Goal: Task Accomplishment & Management: Use online tool/utility

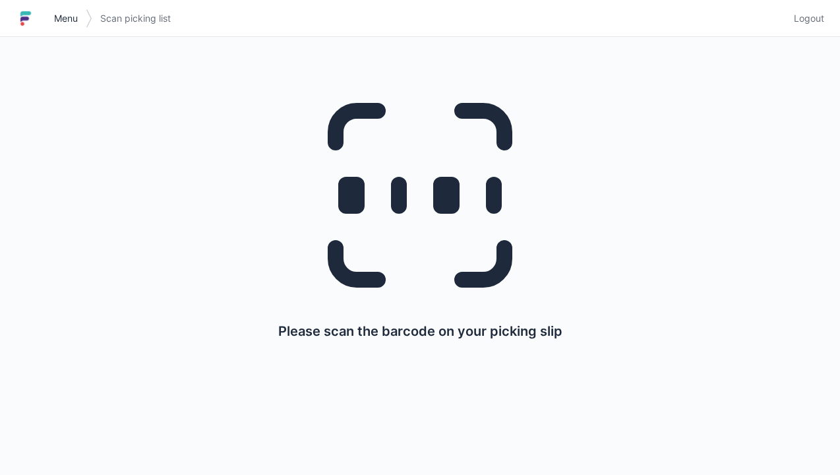
click at [80, 8] on link "Menu" at bounding box center [66, 19] width 40 height 24
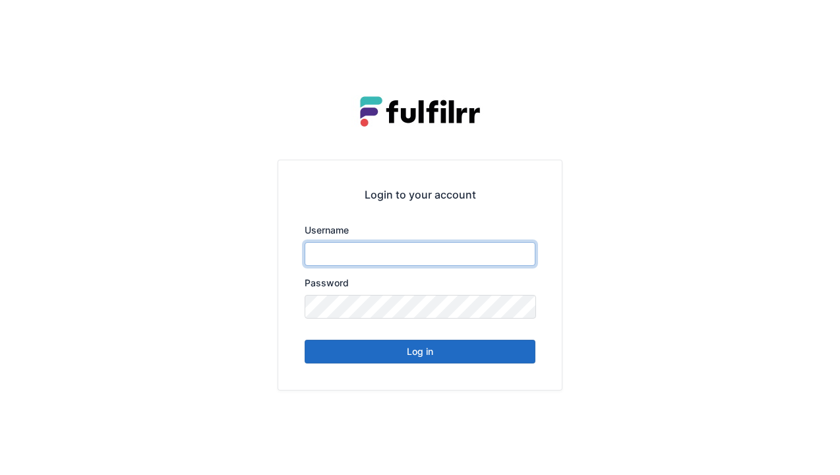
type input "******"
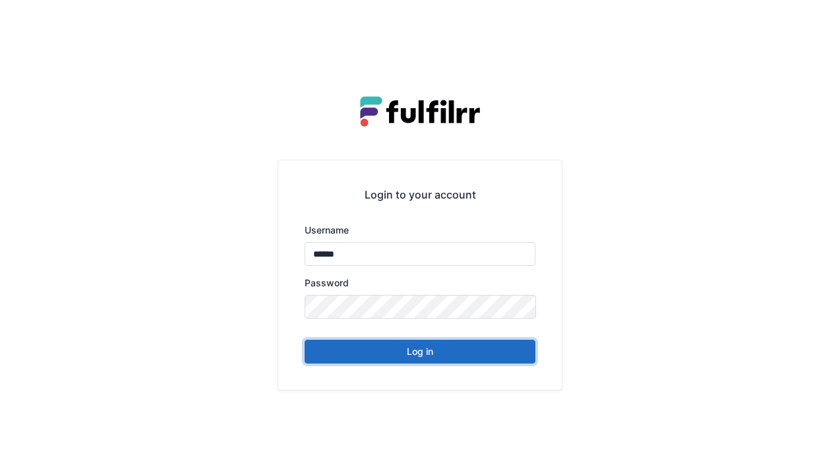
click at [438, 356] on button "Log in" at bounding box center [419, 351] width 231 height 24
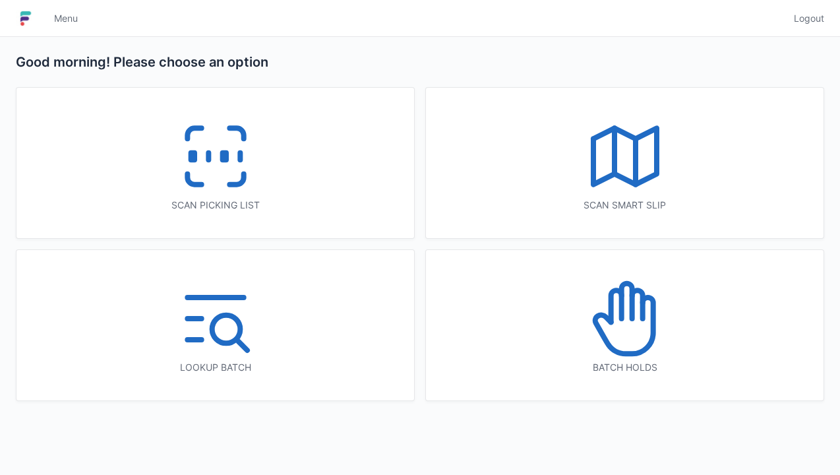
click at [600, 337] on icon at bounding box center [625, 318] width 84 height 84
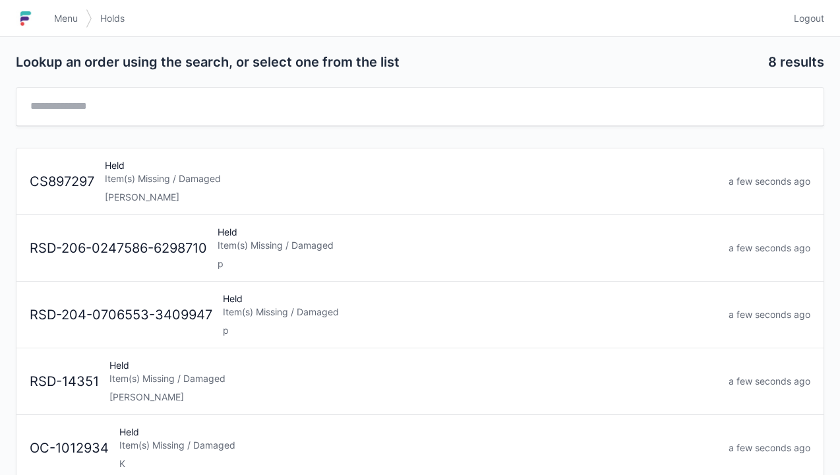
click at [814, 9] on link "Logout" at bounding box center [805, 19] width 38 height 24
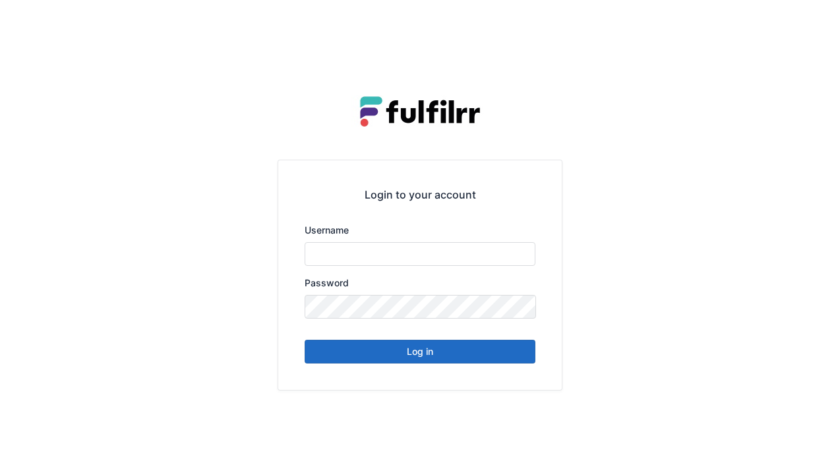
type input "******"
click at [418, 358] on button "Log in" at bounding box center [419, 351] width 231 height 24
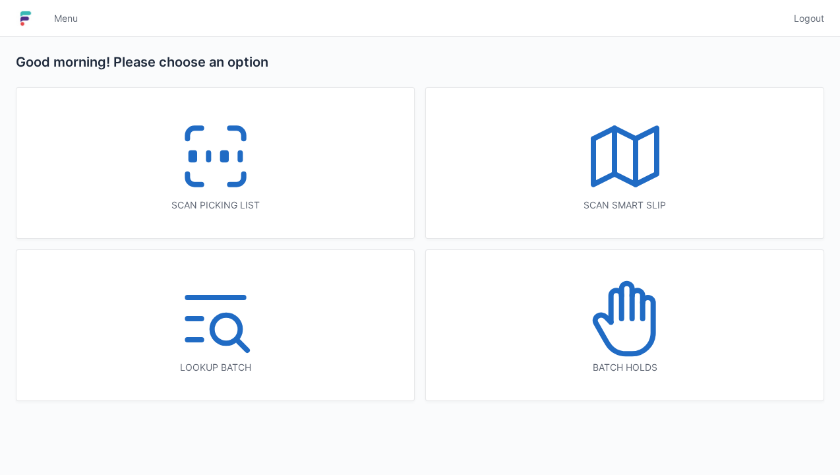
click at [227, 181] on icon at bounding box center [215, 156] width 84 height 84
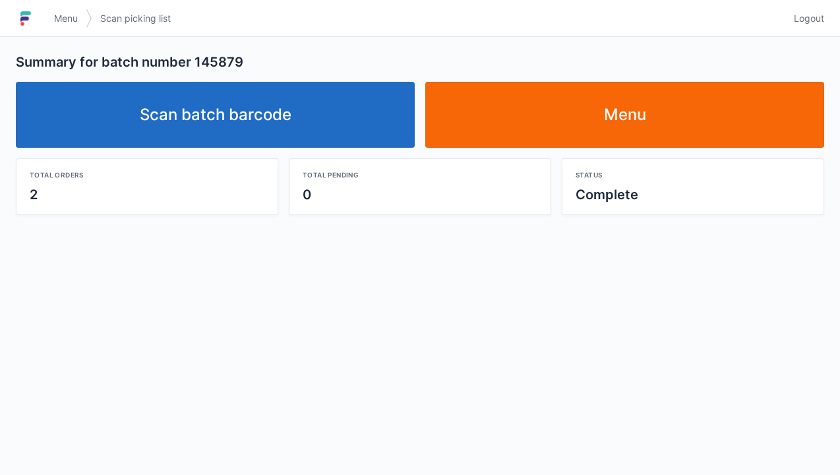
click at [261, 119] on link "Scan batch barcode" at bounding box center [215, 115] width 399 height 66
click at [515, 99] on link "Menu" at bounding box center [624, 115] width 399 height 66
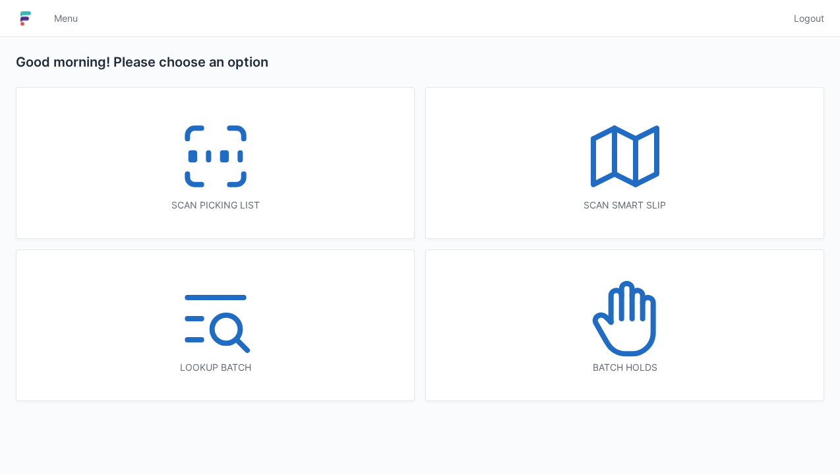
click at [320, 160] on div "Scan picking list" at bounding box center [214, 163] width 397 height 150
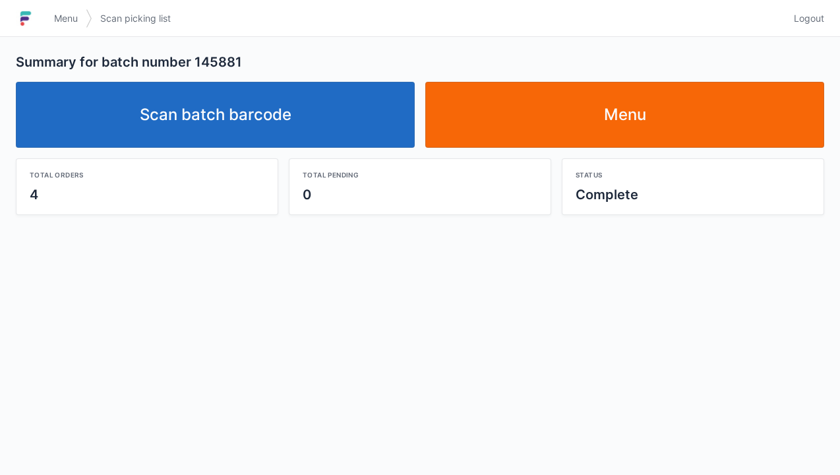
click at [644, 111] on link "Menu" at bounding box center [624, 115] width 399 height 66
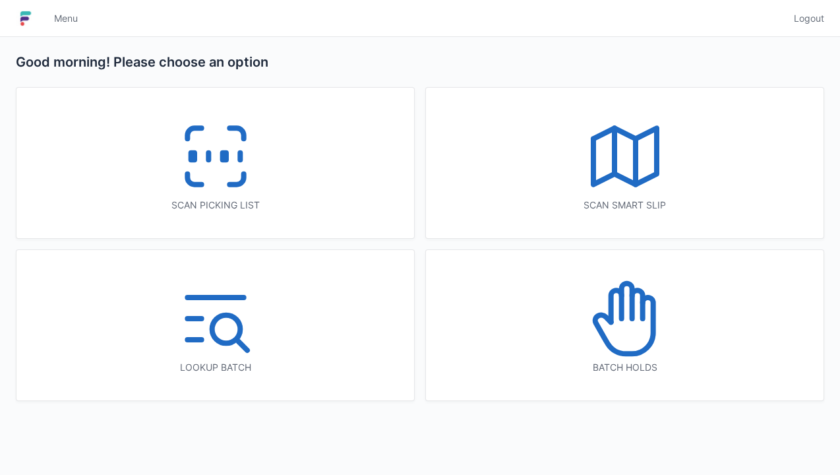
click at [255, 193] on icon at bounding box center [215, 156] width 84 height 84
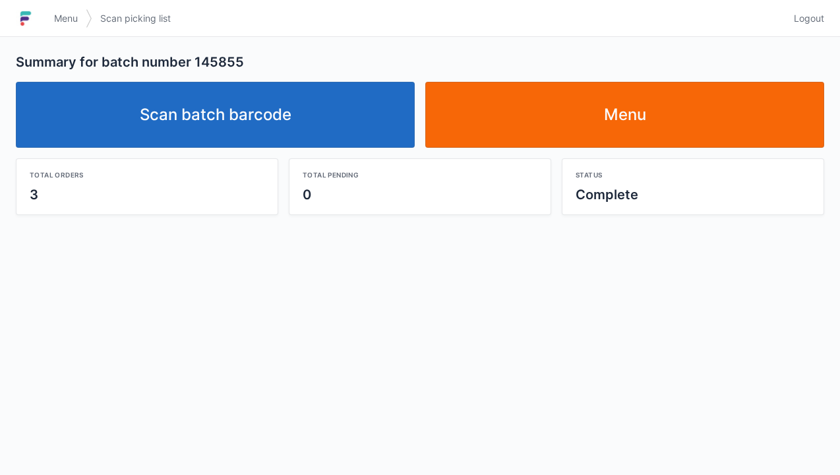
click at [600, 132] on link "Menu" at bounding box center [624, 115] width 399 height 66
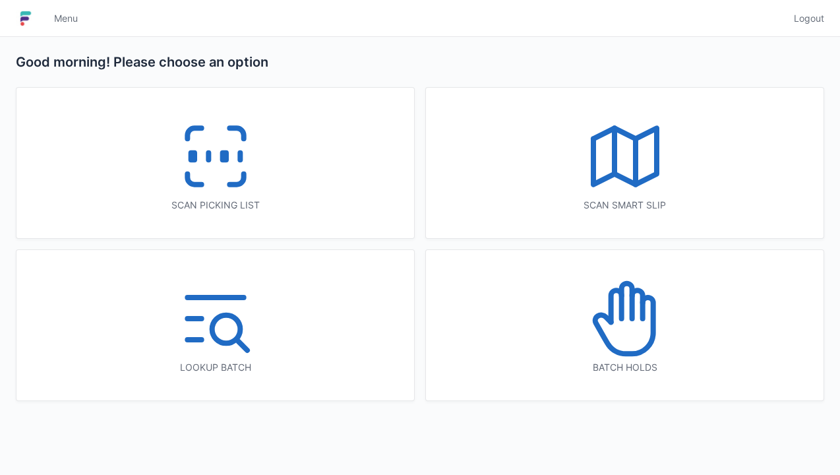
click at [333, 119] on div "Scan picking list" at bounding box center [214, 163] width 397 height 150
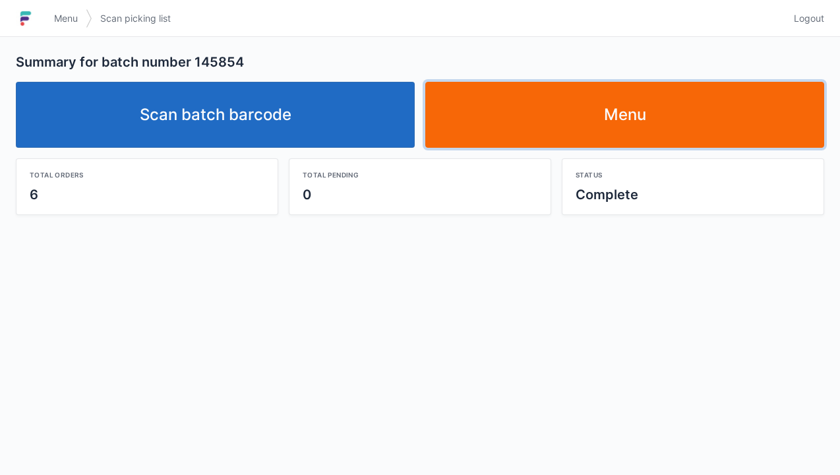
click at [610, 113] on link "Menu" at bounding box center [624, 115] width 399 height 66
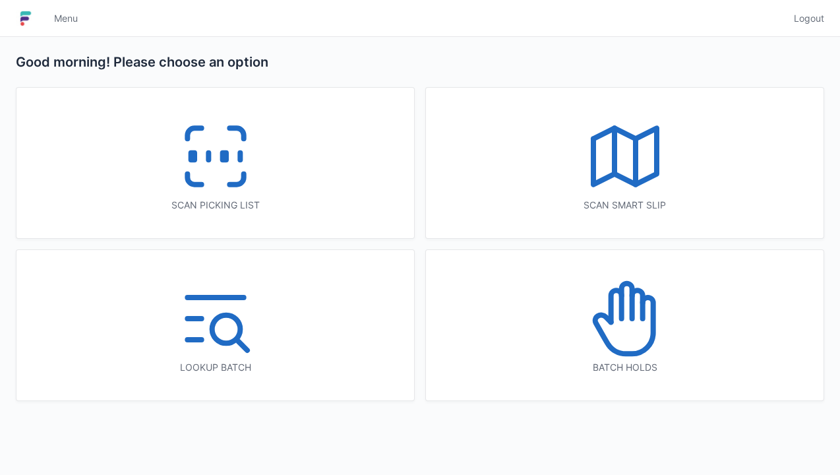
click at [236, 188] on icon at bounding box center [215, 156] width 84 height 84
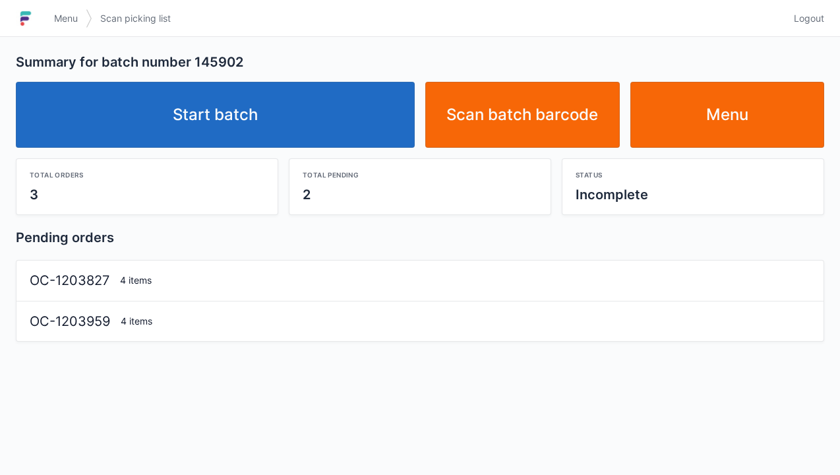
click at [343, 95] on link "Start batch" at bounding box center [215, 115] width 399 height 66
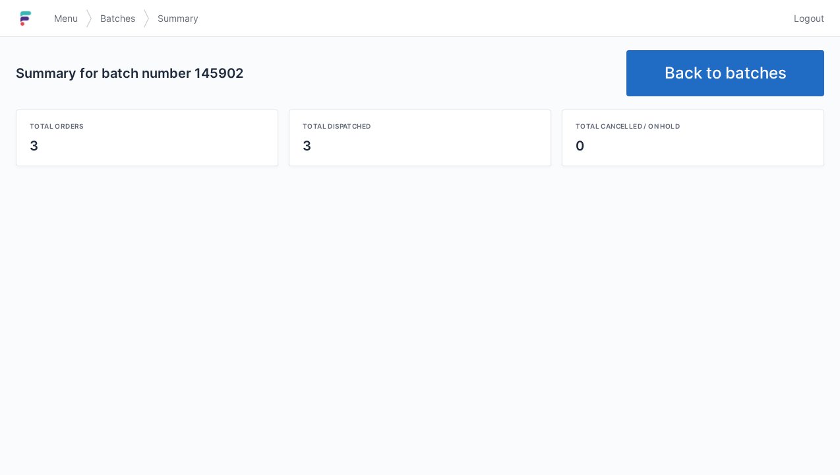
click at [736, 76] on link "Back to batches" at bounding box center [725, 73] width 198 height 46
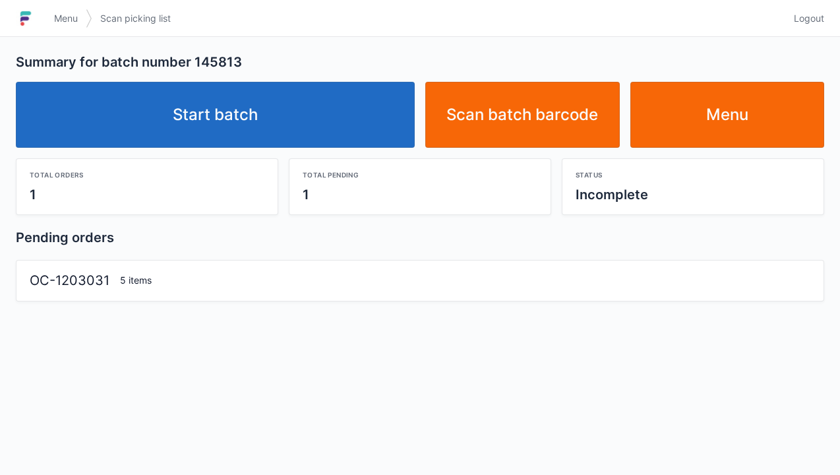
click at [339, 113] on link "Start batch" at bounding box center [215, 115] width 399 height 66
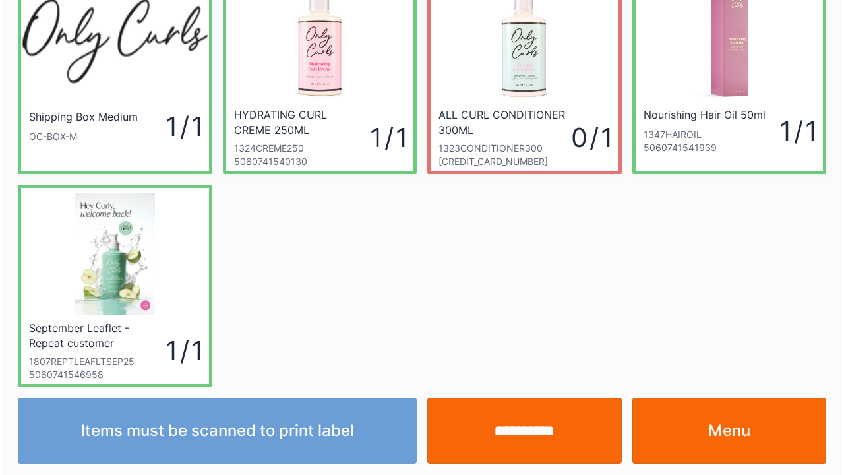
scroll to position [76, 0]
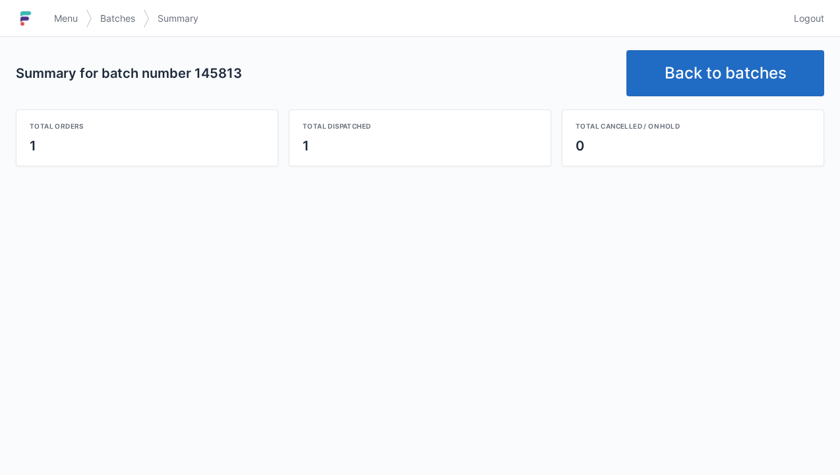
click at [705, 74] on link "Back to batches" at bounding box center [725, 73] width 198 height 46
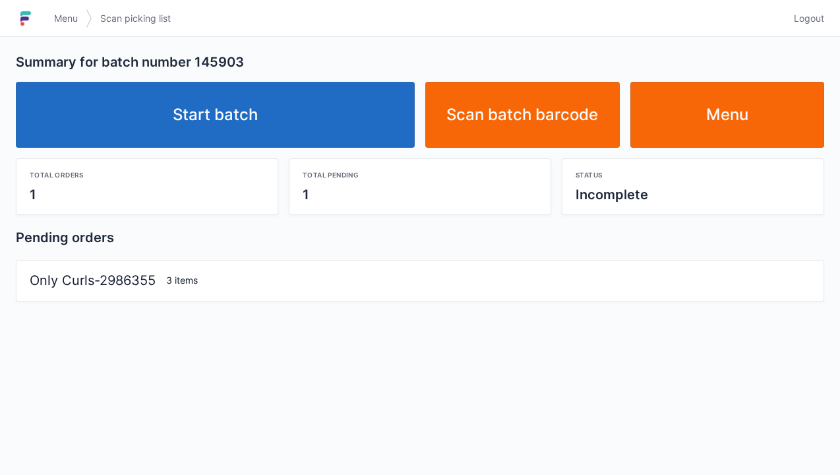
click at [323, 117] on link "Start batch" at bounding box center [215, 115] width 399 height 66
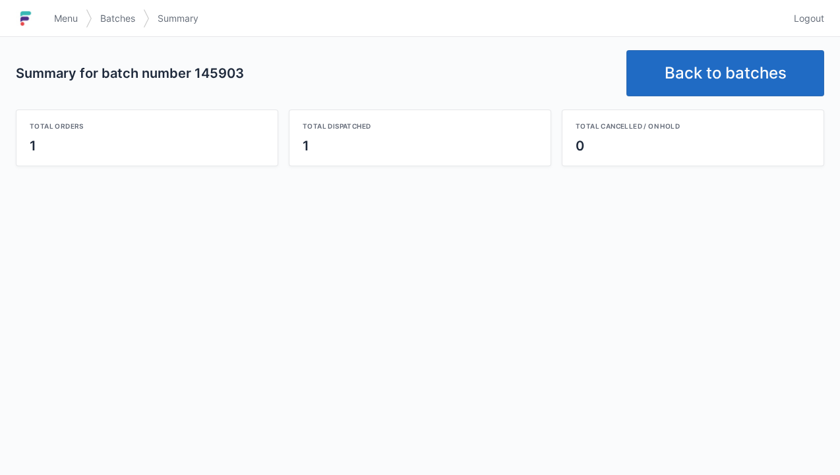
click at [705, 69] on link "Back to batches" at bounding box center [725, 73] width 198 height 46
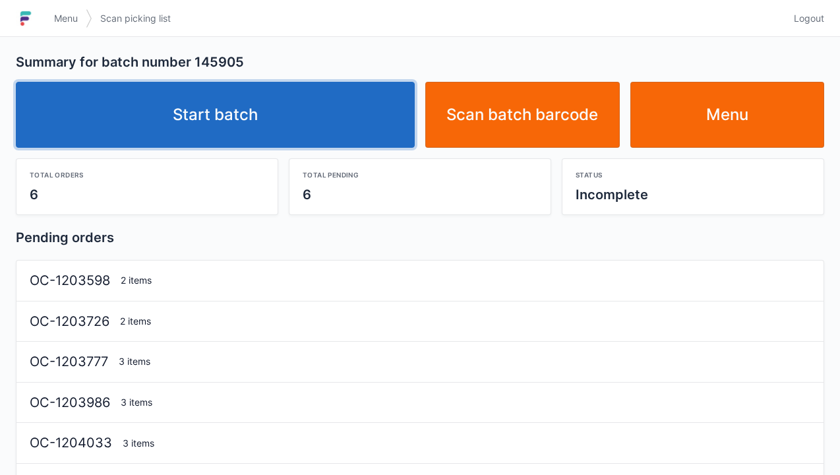
click at [330, 128] on link "Start batch" at bounding box center [215, 115] width 399 height 66
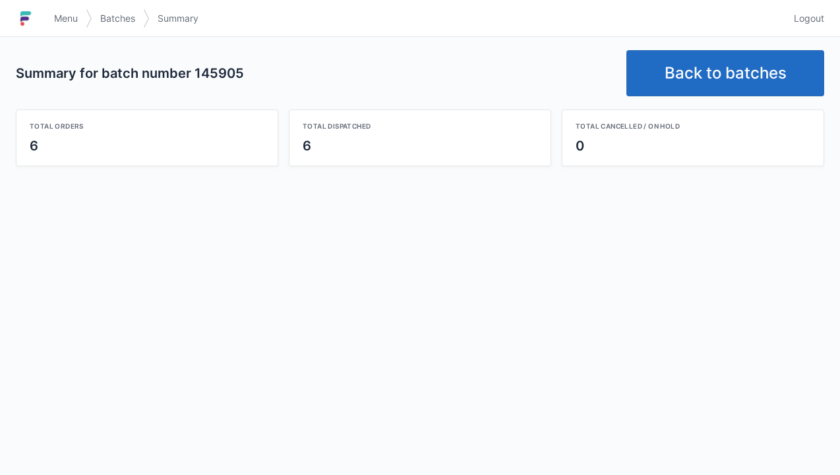
click at [725, 76] on link "Back to batches" at bounding box center [725, 73] width 198 height 46
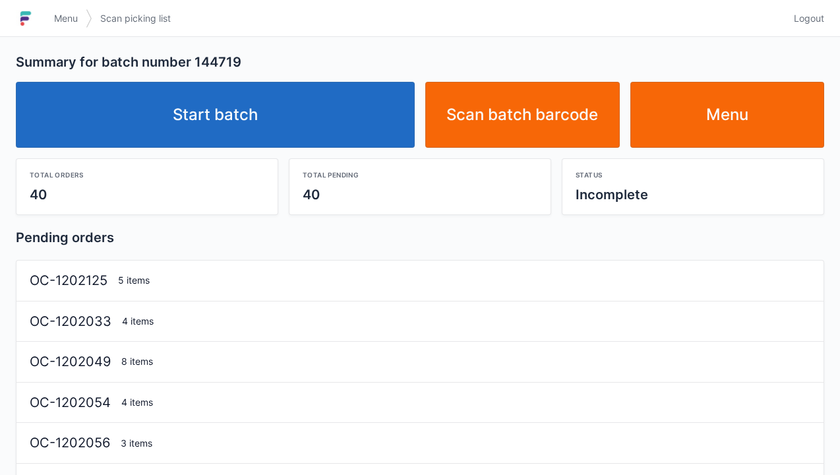
click at [286, 113] on link "Start batch" at bounding box center [215, 115] width 399 height 66
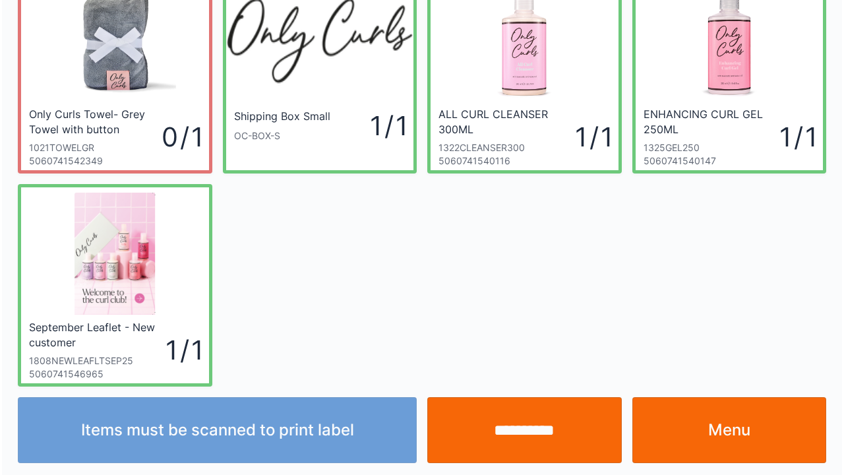
scroll to position [76, 0]
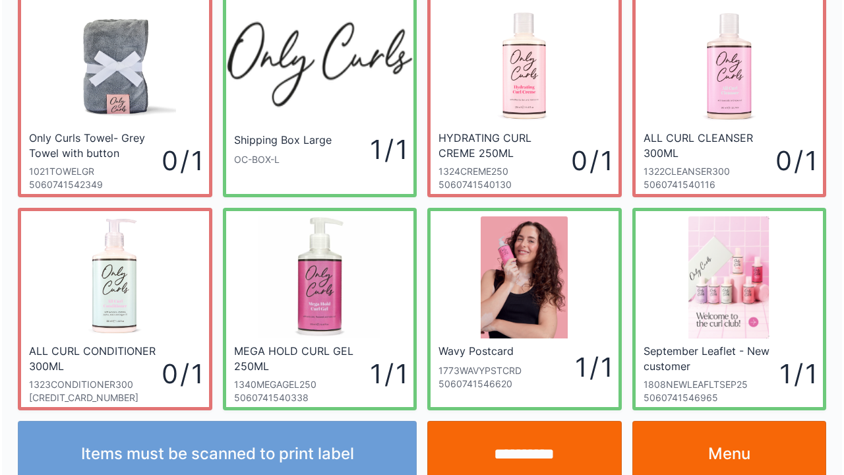
scroll to position [76, 0]
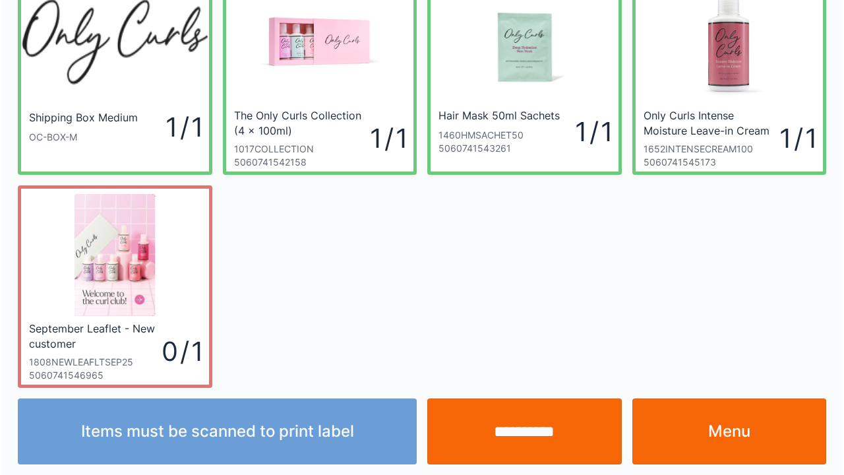
scroll to position [76, 0]
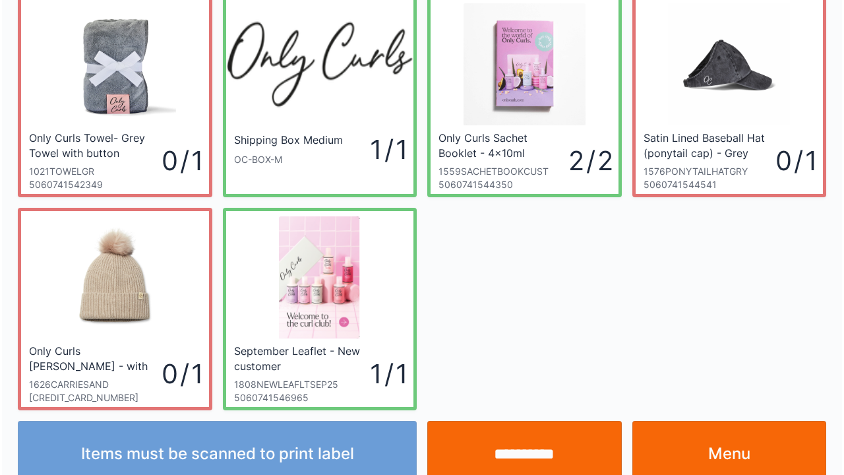
scroll to position [76, 0]
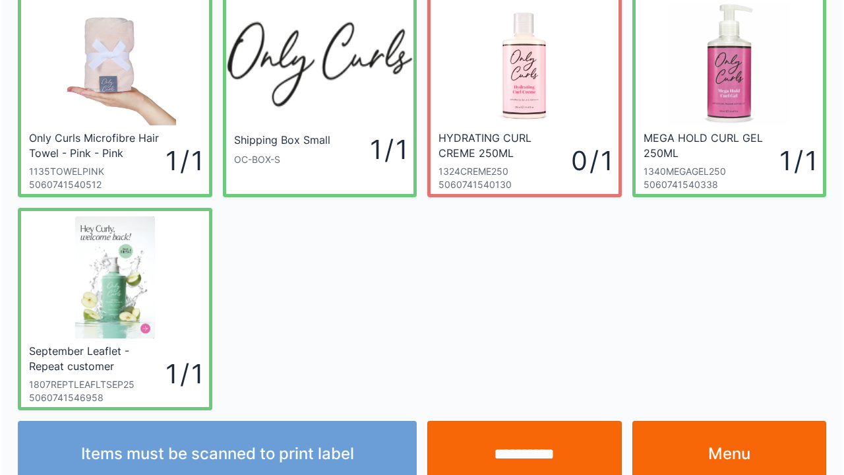
scroll to position [76, 0]
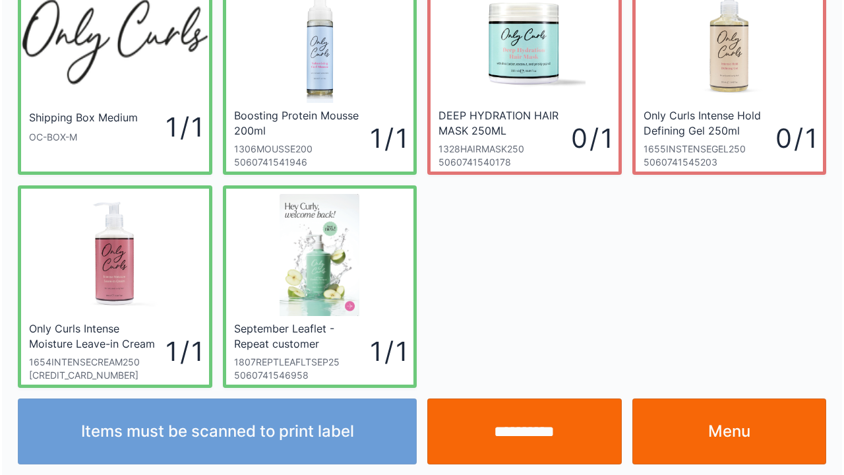
scroll to position [76, 0]
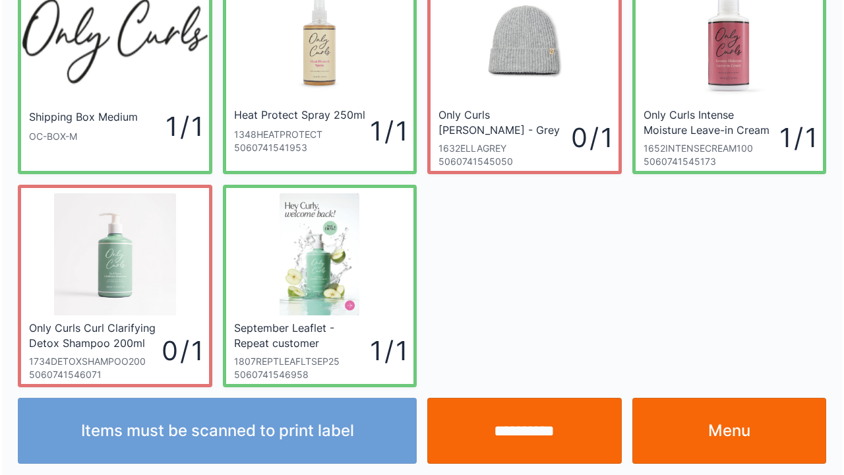
scroll to position [76, 0]
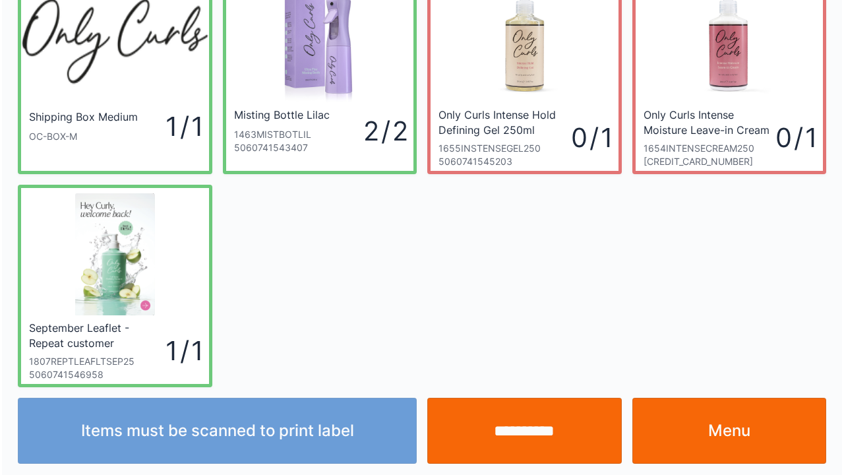
scroll to position [76, 0]
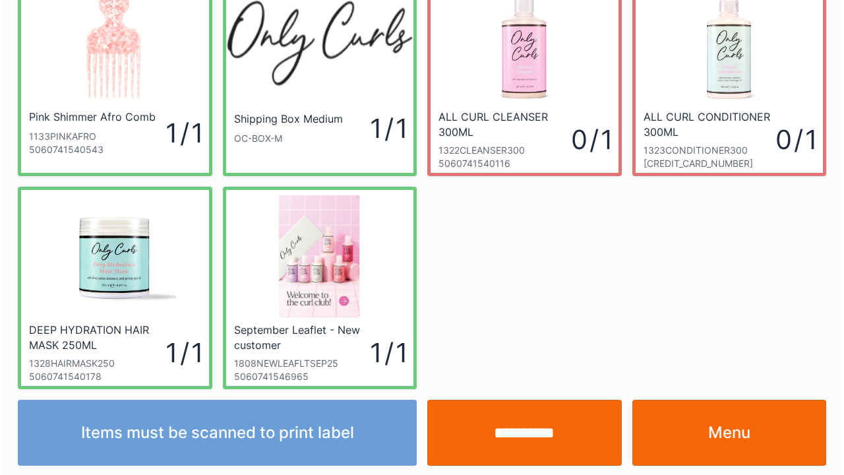
scroll to position [76, 0]
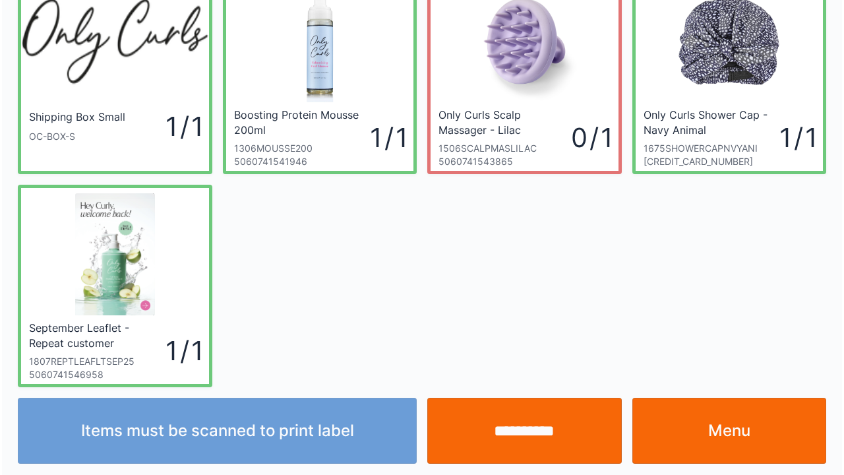
scroll to position [76, 0]
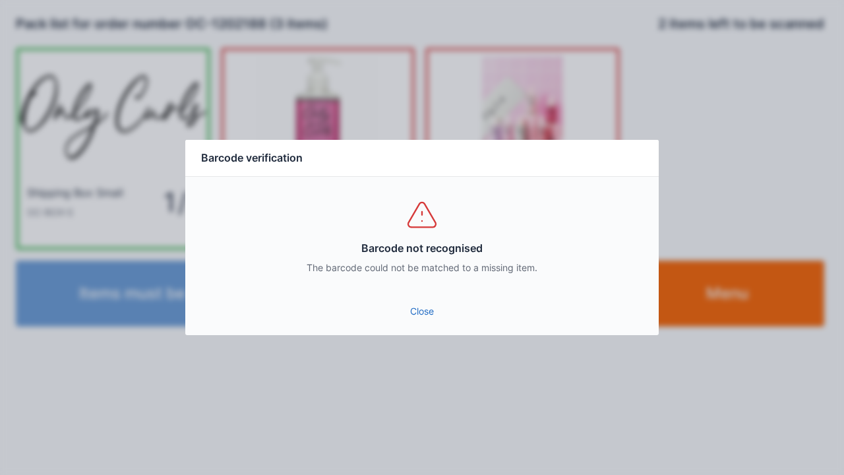
click at [426, 300] on link "Close" at bounding box center [422, 311] width 452 height 24
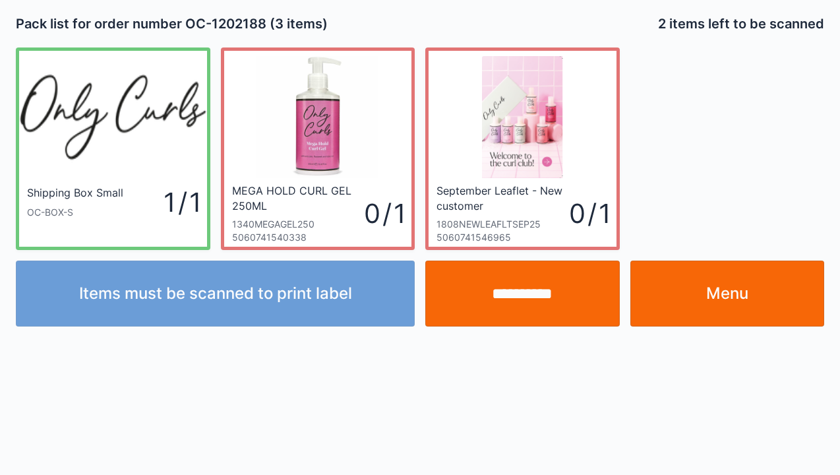
click at [749, 272] on link "Menu" at bounding box center [727, 293] width 194 height 66
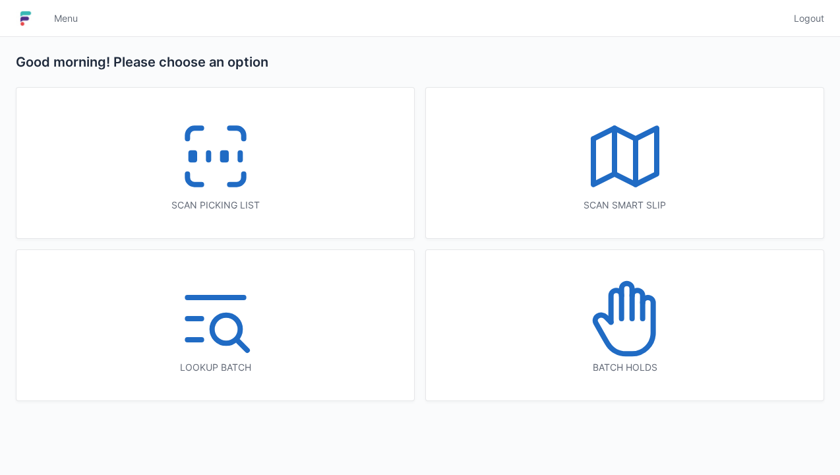
click at [265, 165] on div "Scan picking list" at bounding box center [214, 163] width 397 height 150
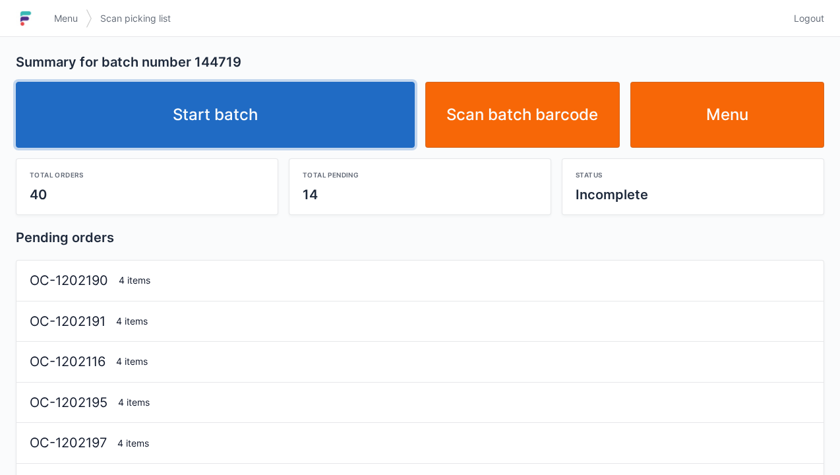
click at [324, 114] on link "Start batch" at bounding box center [215, 115] width 399 height 66
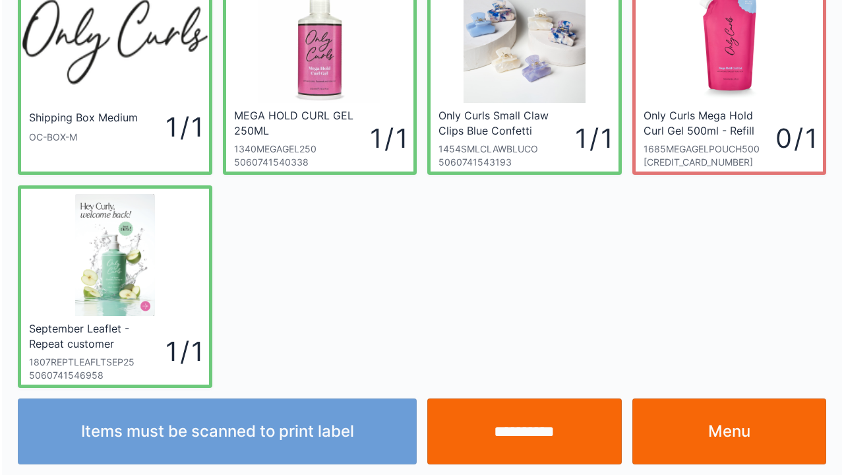
scroll to position [76, 0]
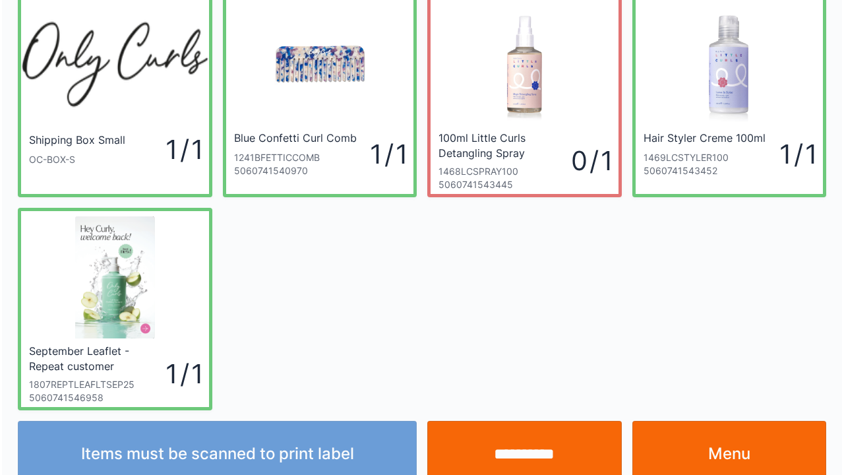
scroll to position [76, 0]
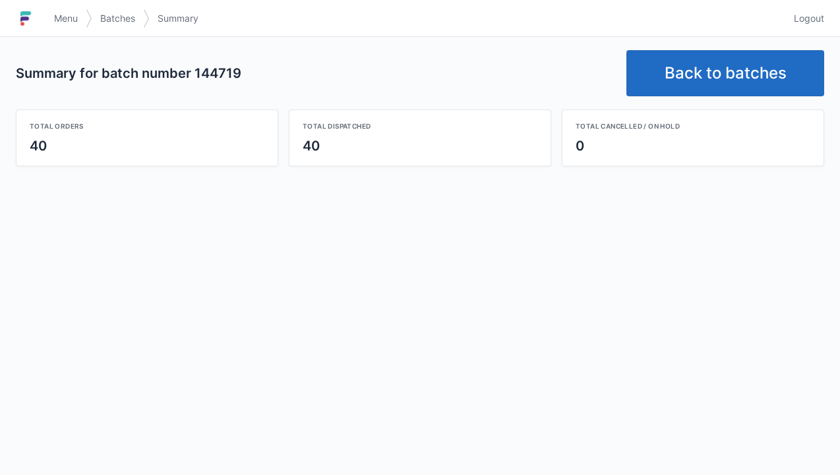
click at [717, 76] on link "Back to batches" at bounding box center [725, 73] width 198 height 46
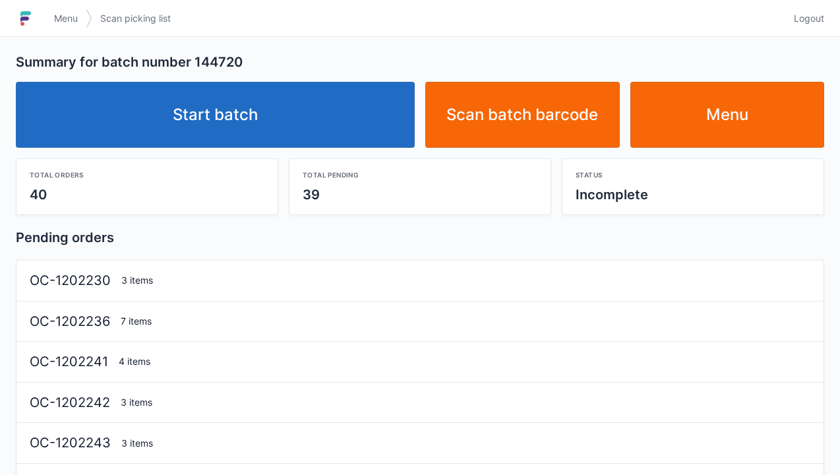
click at [343, 96] on link "Start batch" at bounding box center [215, 115] width 399 height 66
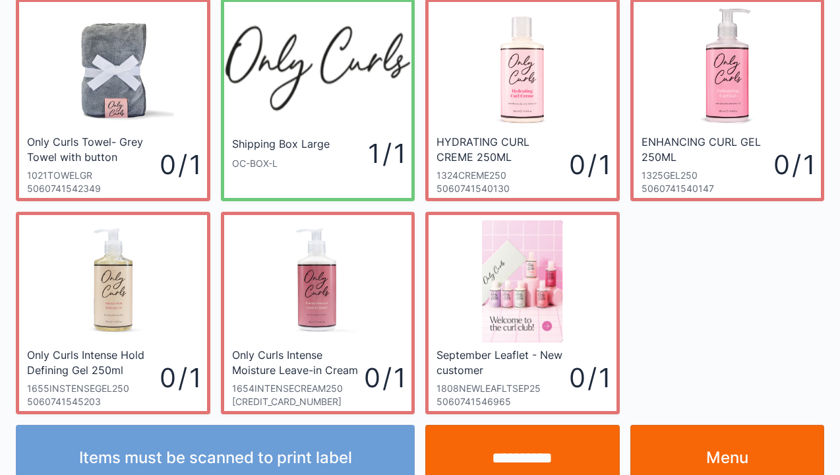
scroll to position [76, 0]
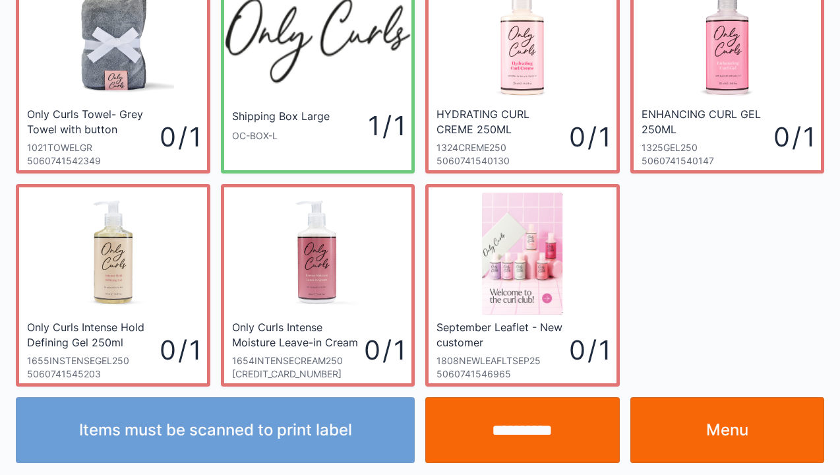
click at [736, 426] on link "Menu" at bounding box center [727, 430] width 194 height 66
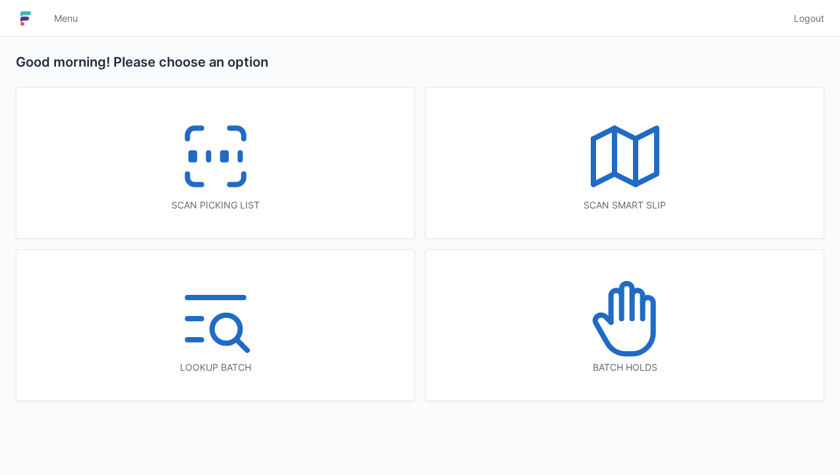
click at [270, 173] on div "Scan picking list" at bounding box center [214, 163] width 397 height 150
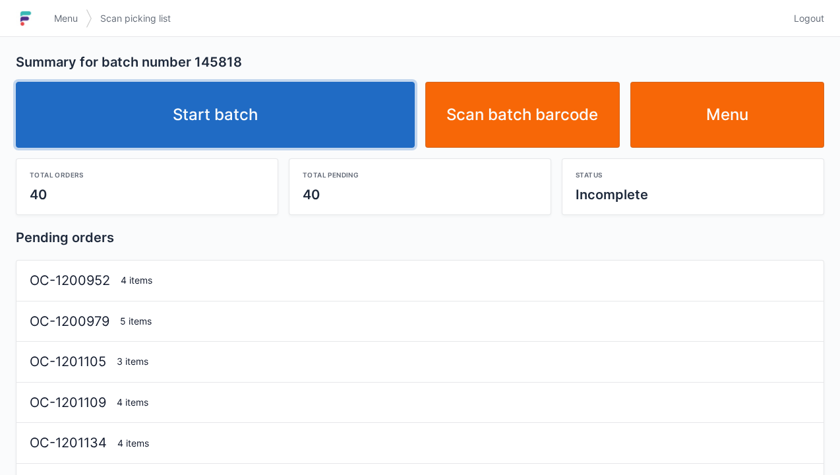
click at [358, 100] on link "Start batch" at bounding box center [215, 115] width 399 height 66
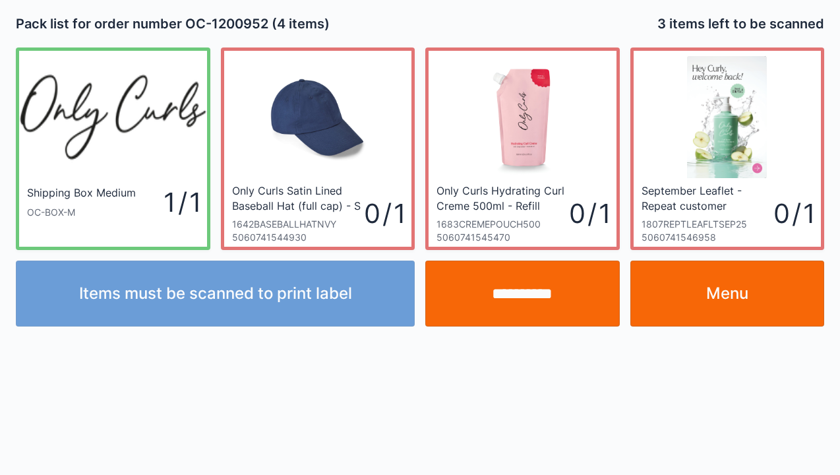
click at [813, 324] on link "Menu" at bounding box center [727, 293] width 194 height 66
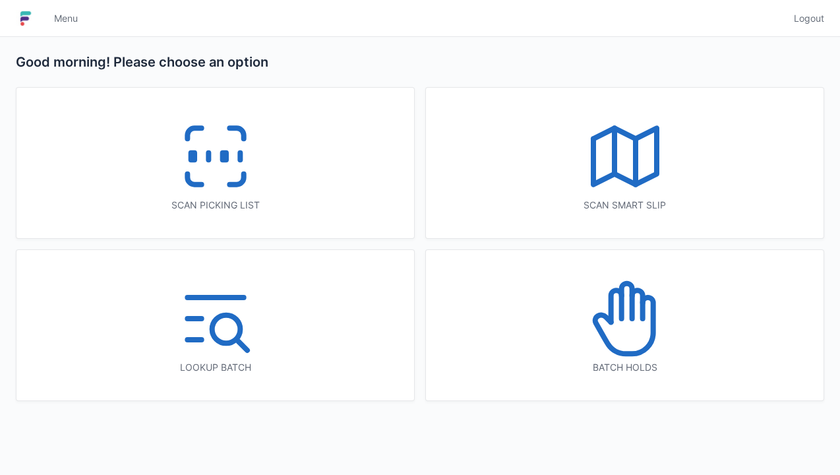
click at [317, 167] on div "Scan picking list" at bounding box center [214, 163] width 397 height 150
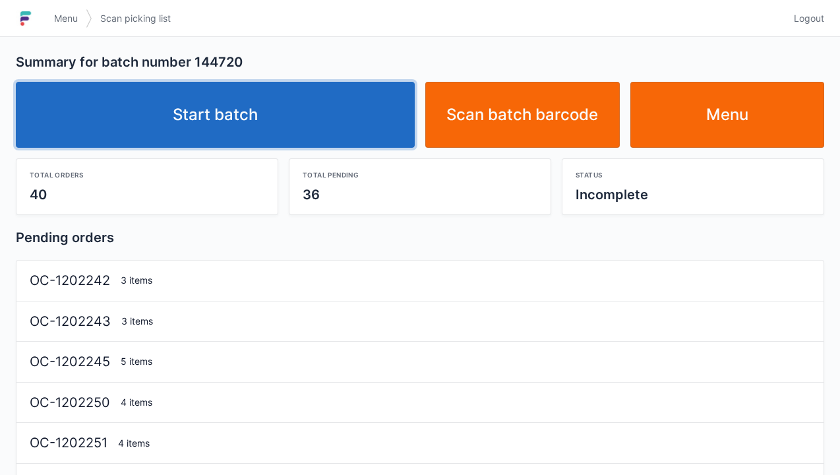
click at [367, 119] on link "Start batch" at bounding box center [215, 115] width 399 height 66
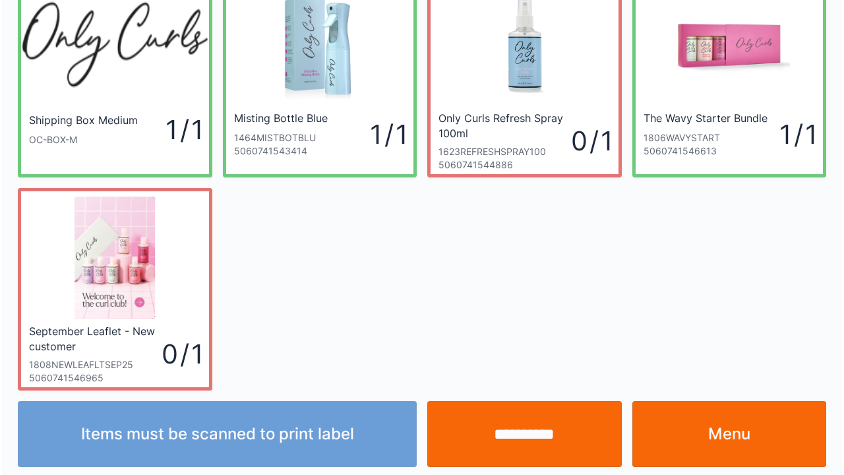
scroll to position [76, 0]
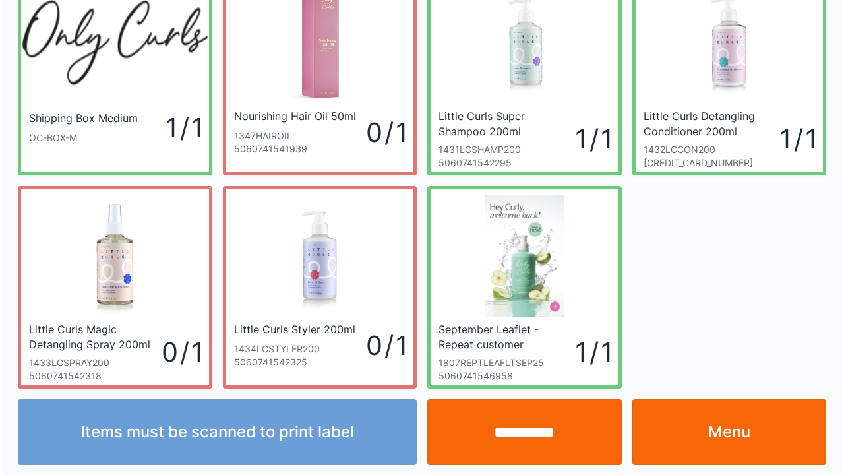
scroll to position [76, 0]
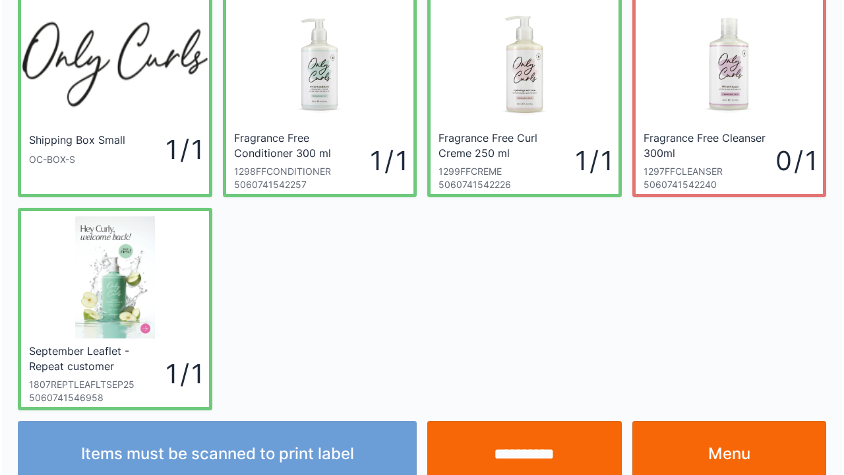
scroll to position [76, 0]
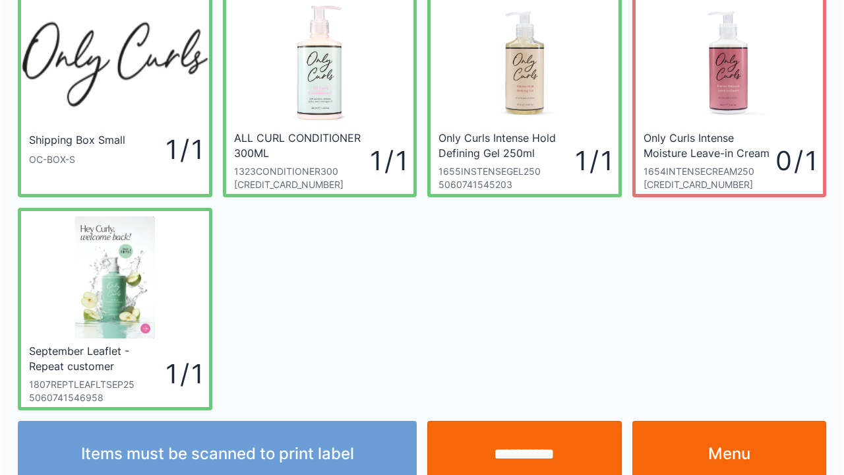
scroll to position [76, 0]
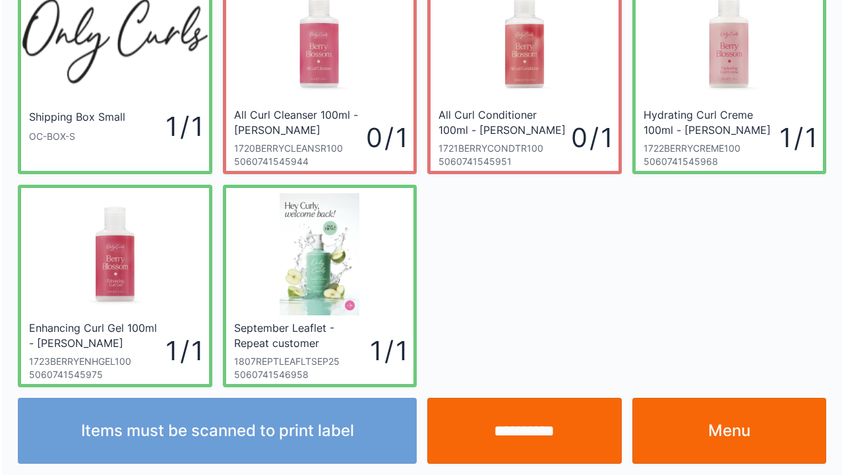
scroll to position [76, 0]
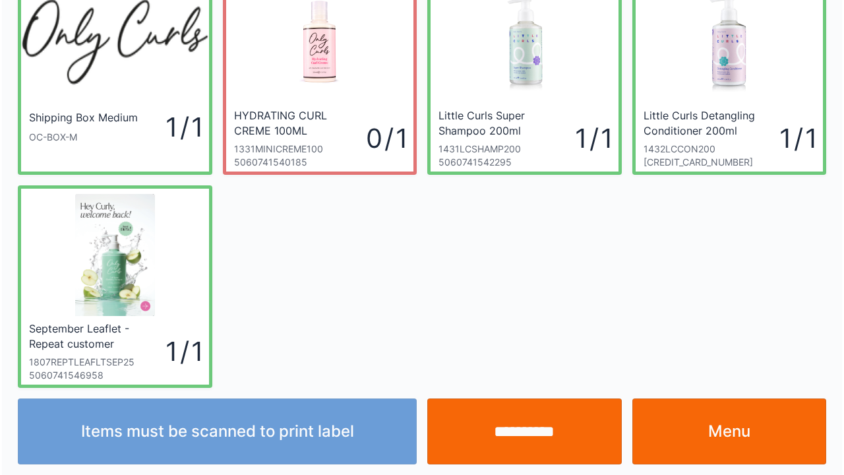
scroll to position [76, 0]
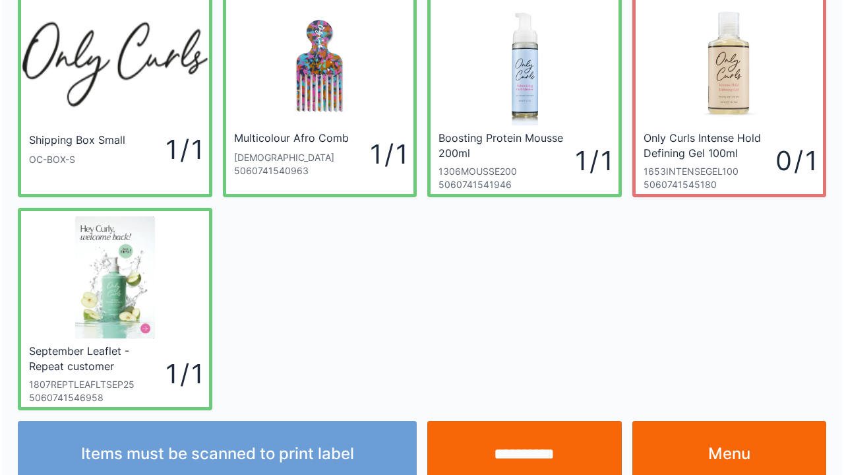
scroll to position [76, 0]
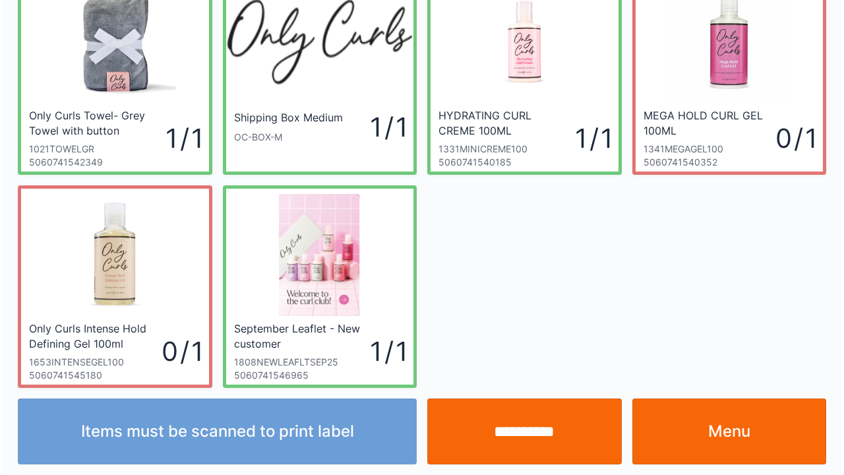
scroll to position [76, 0]
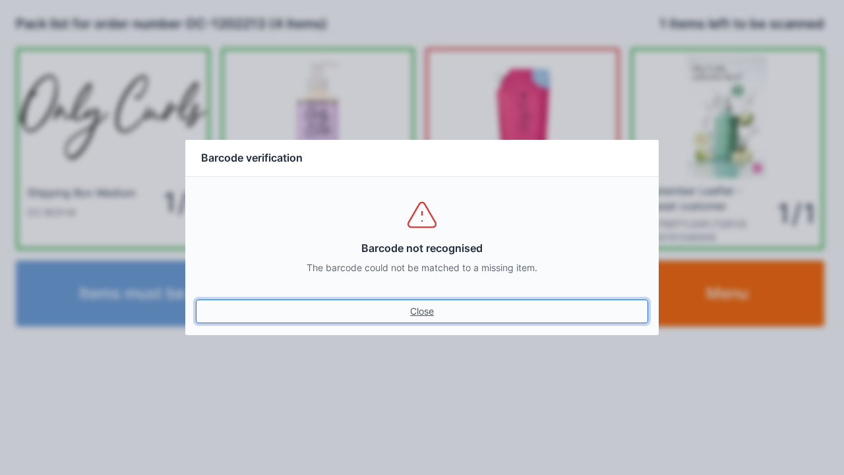
click at [426, 309] on link "Close" at bounding box center [422, 311] width 452 height 24
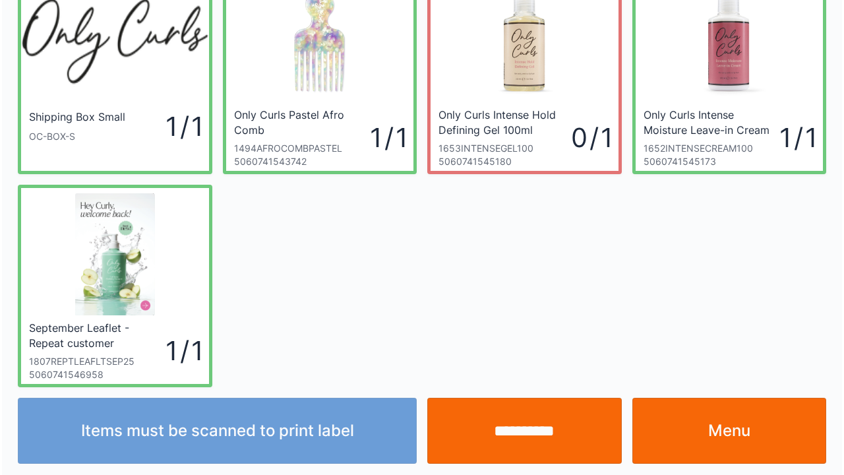
scroll to position [76, 0]
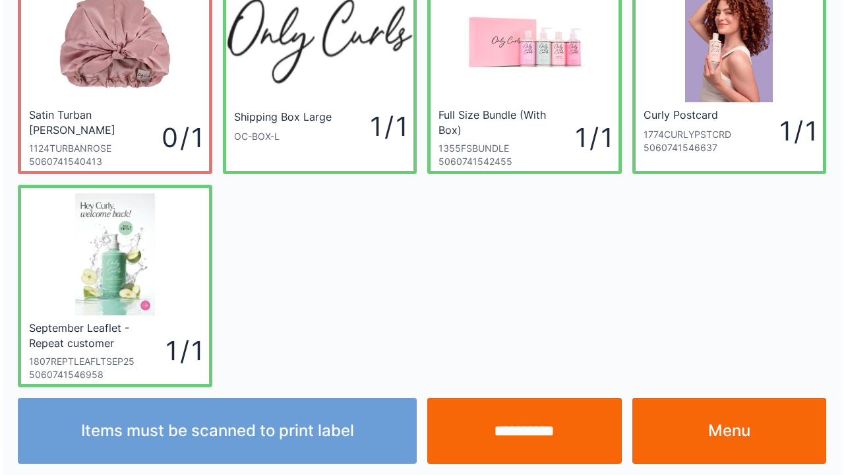
scroll to position [76, 0]
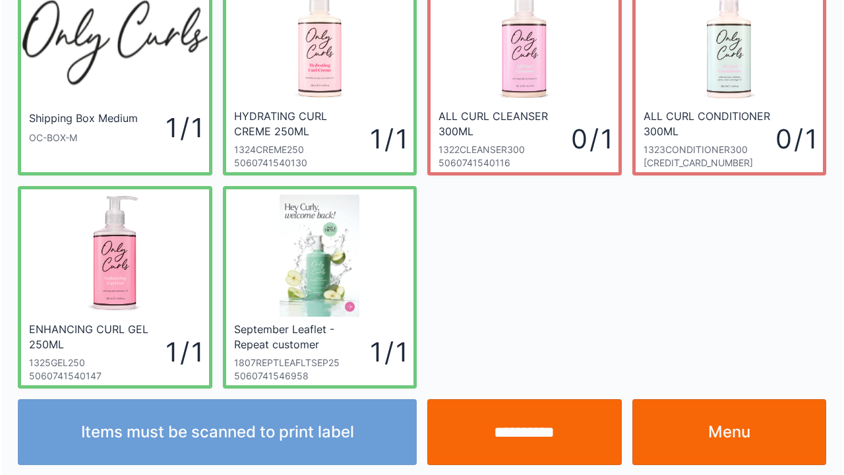
scroll to position [76, 0]
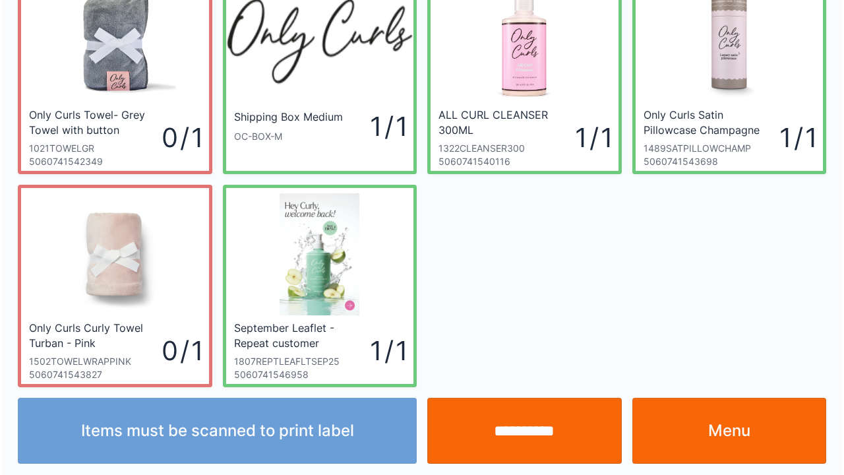
scroll to position [76, 0]
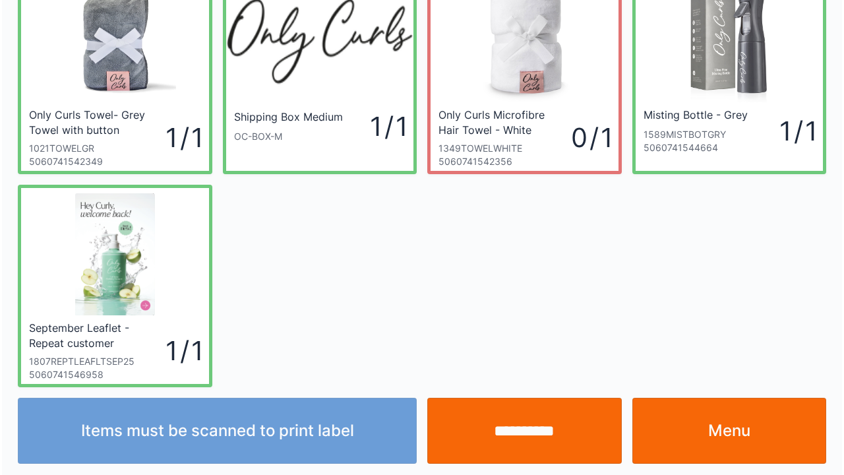
scroll to position [76, 0]
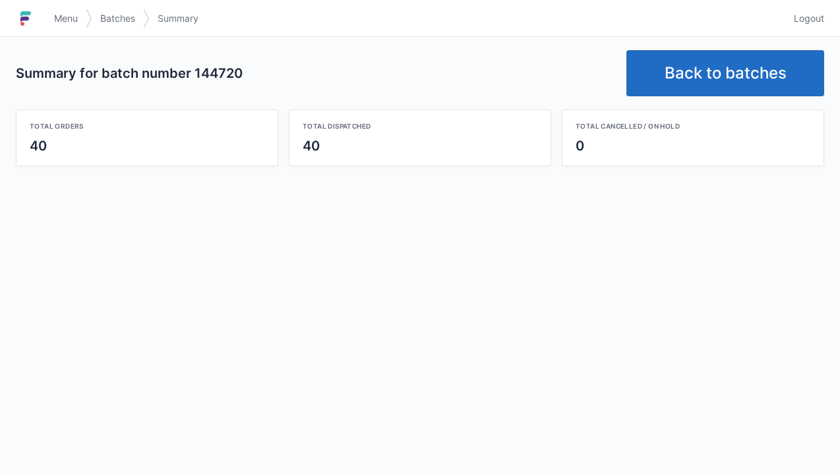
click at [726, 63] on link "Back to batches" at bounding box center [725, 73] width 198 height 46
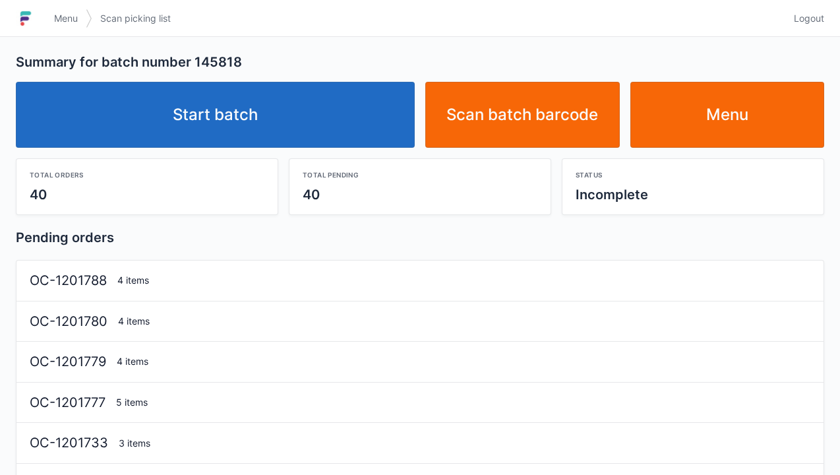
click at [349, 105] on link "Start batch" at bounding box center [215, 115] width 399 height 66
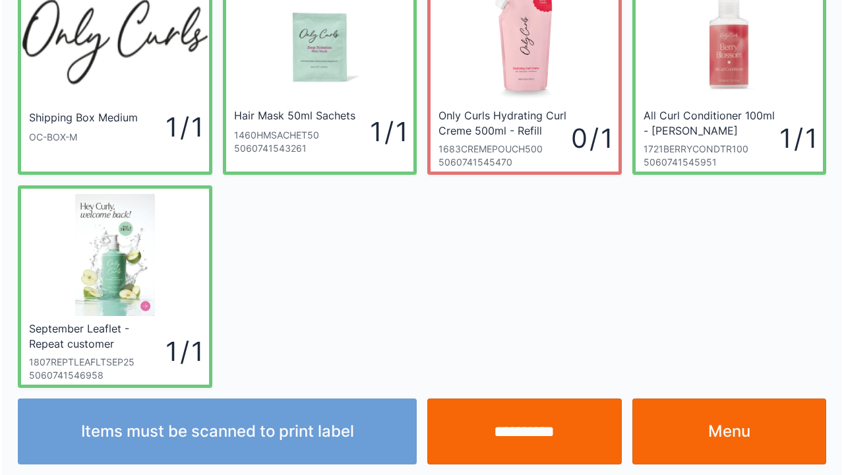
scroll to position [76, 0]
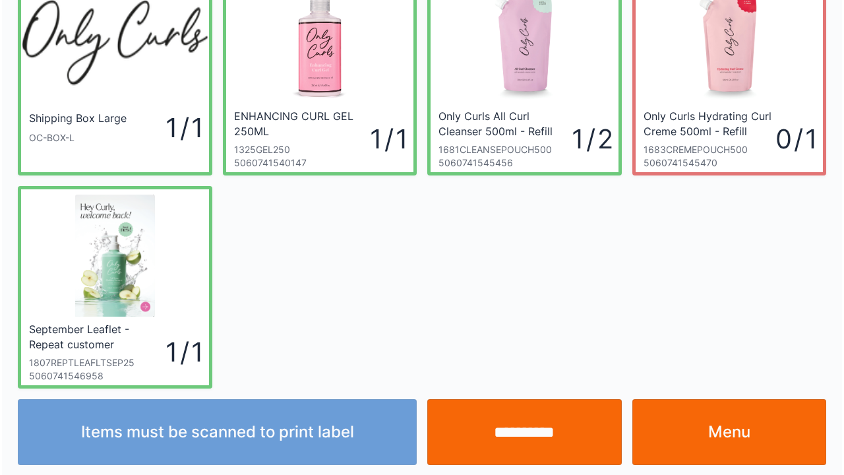
scroll to position [76, 0]
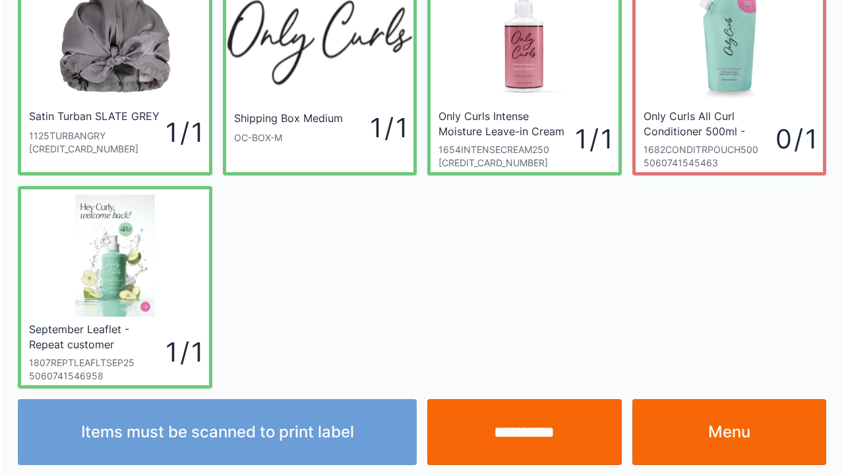
scroll to position [76, 0]
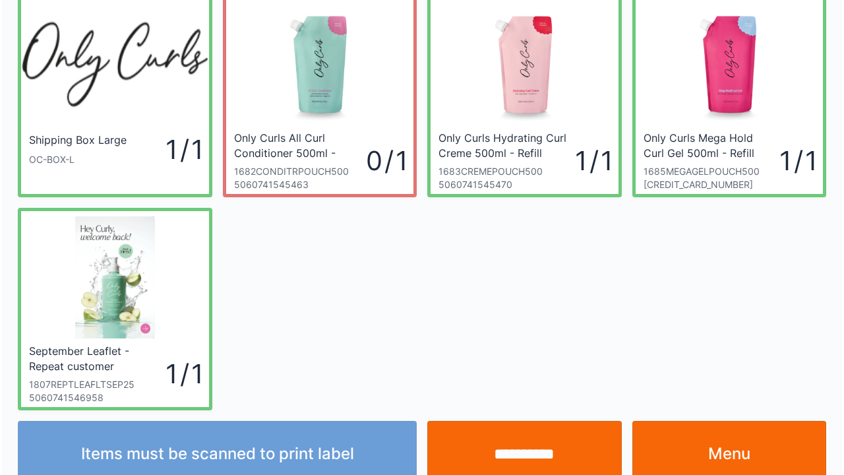
scroll to position [76, 0]
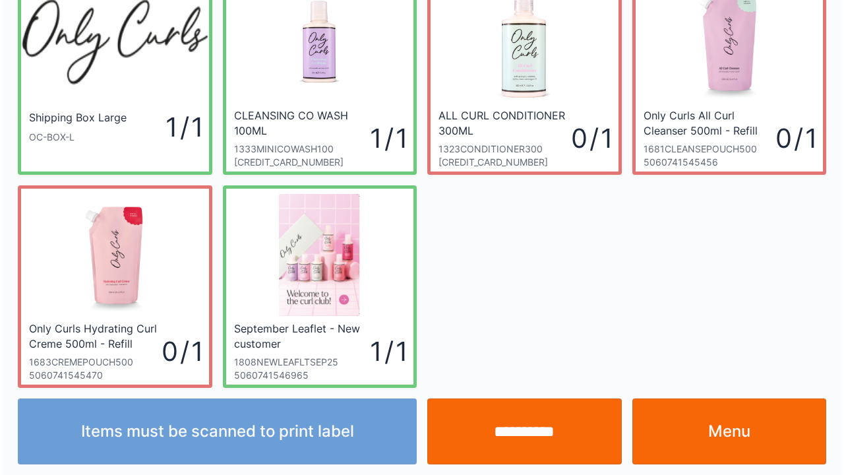
scroll to position [76, 0]
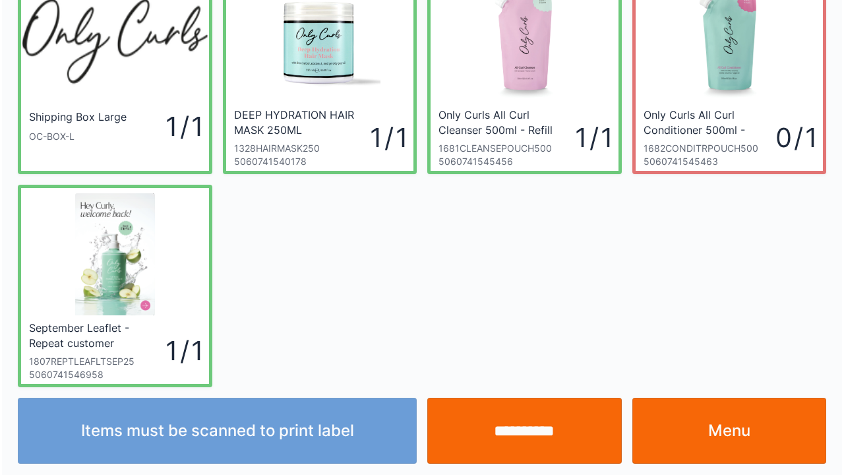
scroll to position [76, 0]
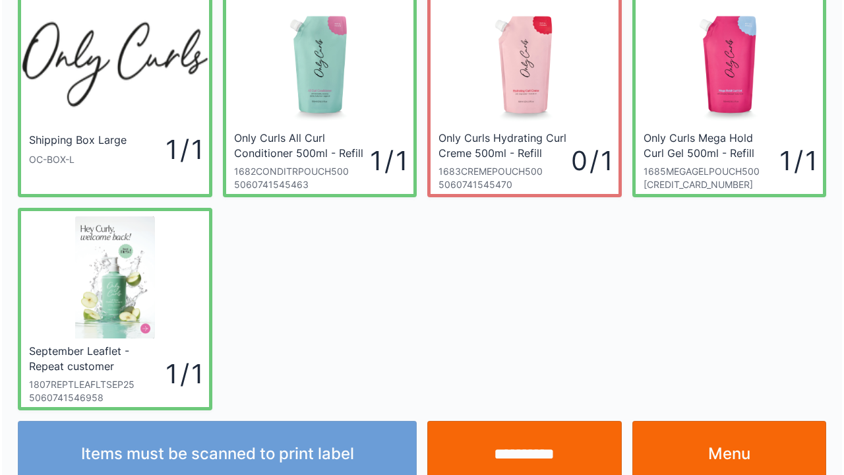
scroll to position [76, 0]
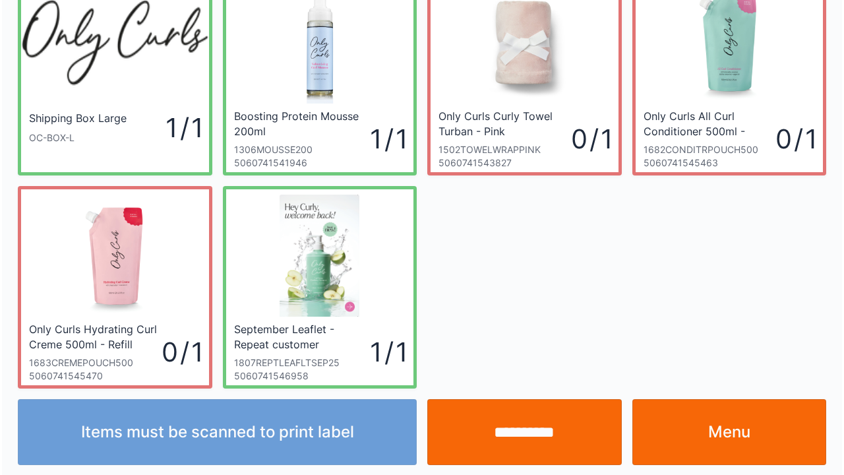
scroll to position [76, 0]
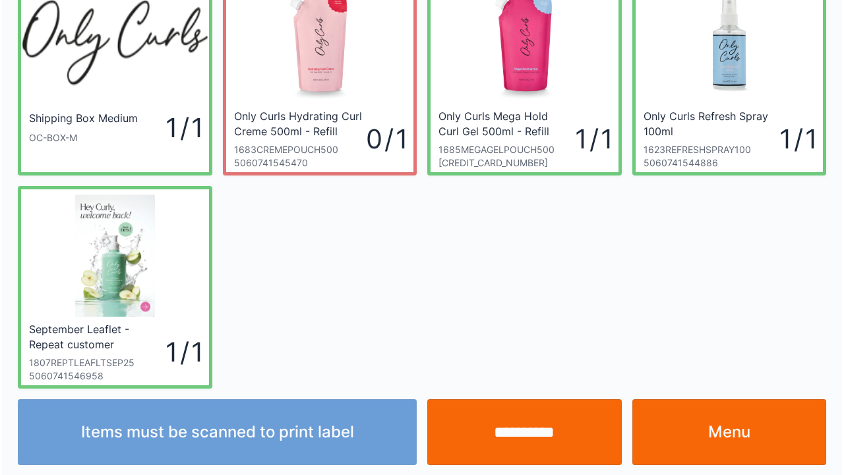
scroll to position [76, 0]
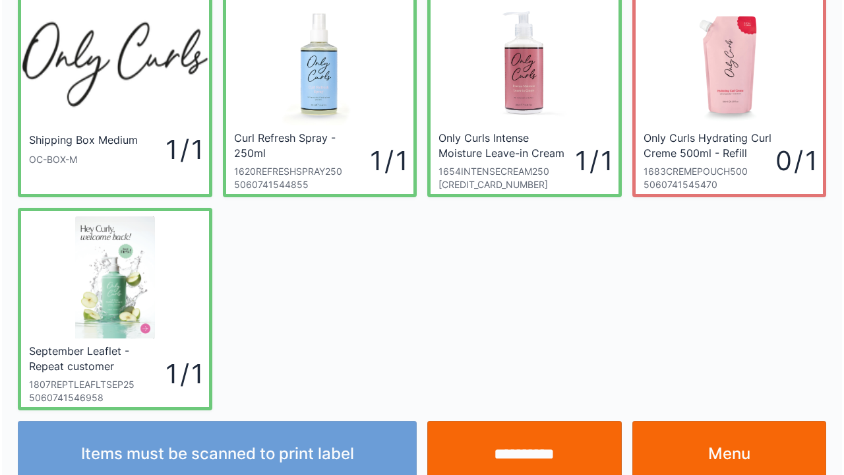
scroll to position [76, 0]
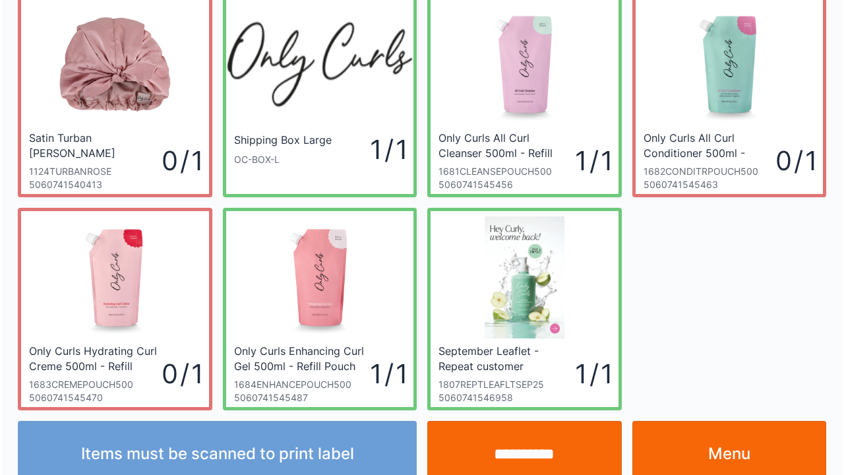
scroll to position [76, 0]
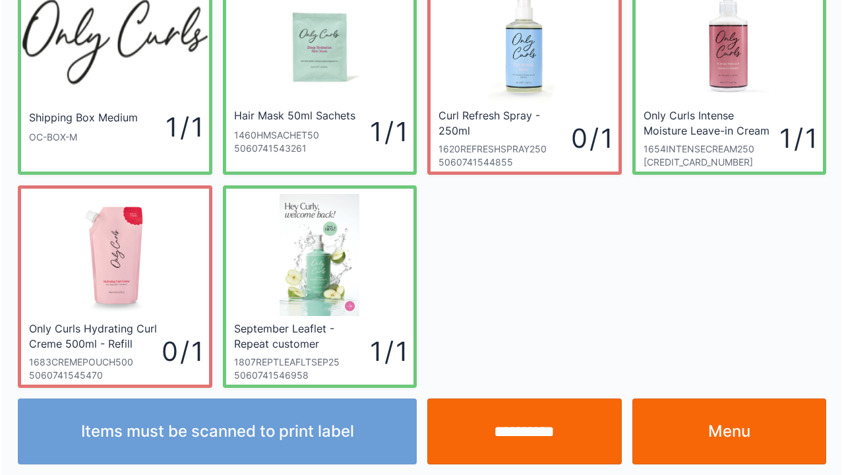
scroll to position [76, 0]
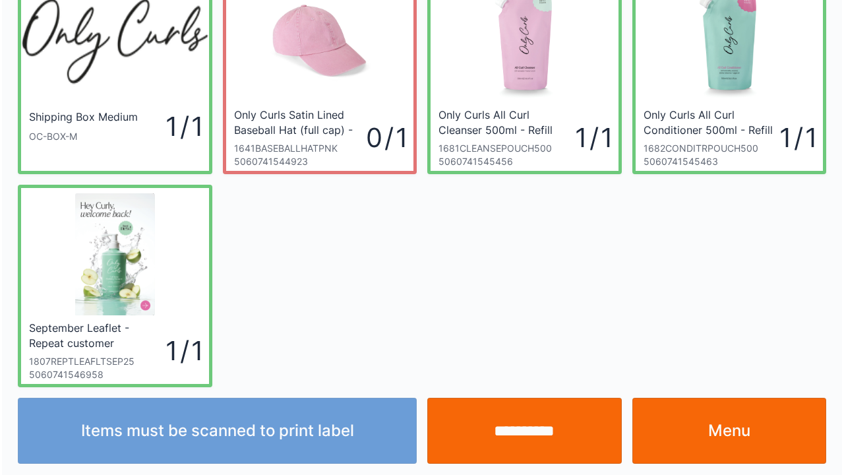
scroll to position [76, 0]
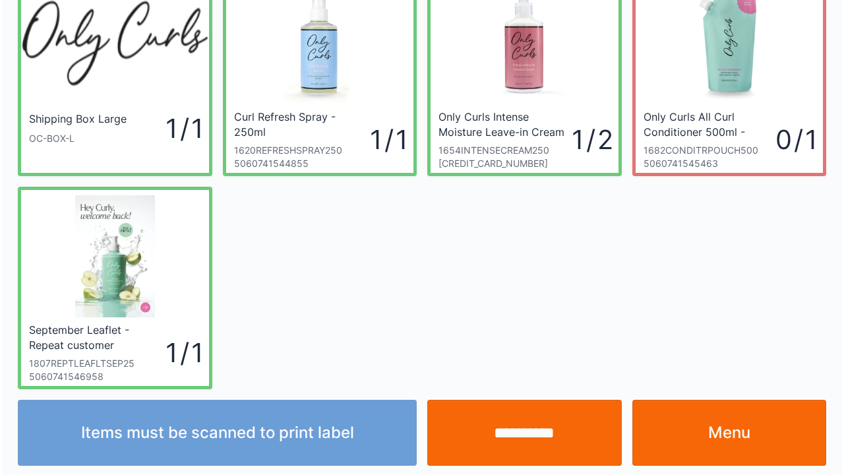
scroll to position [76, 0]
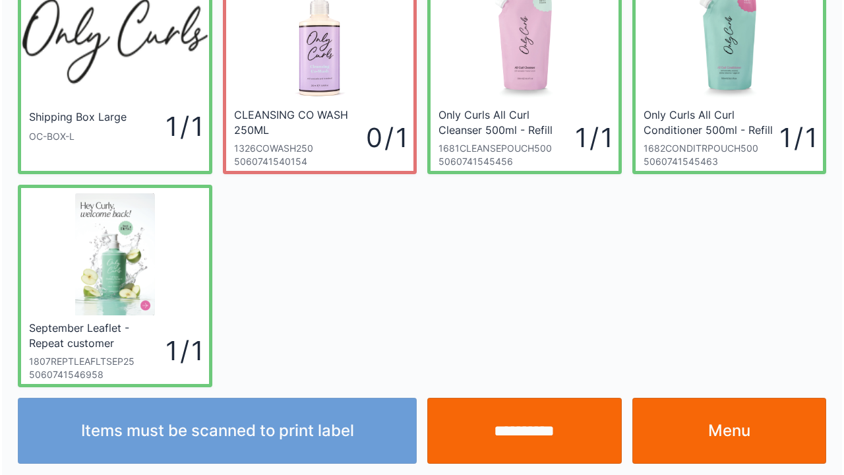
scroll to position [76, 0]
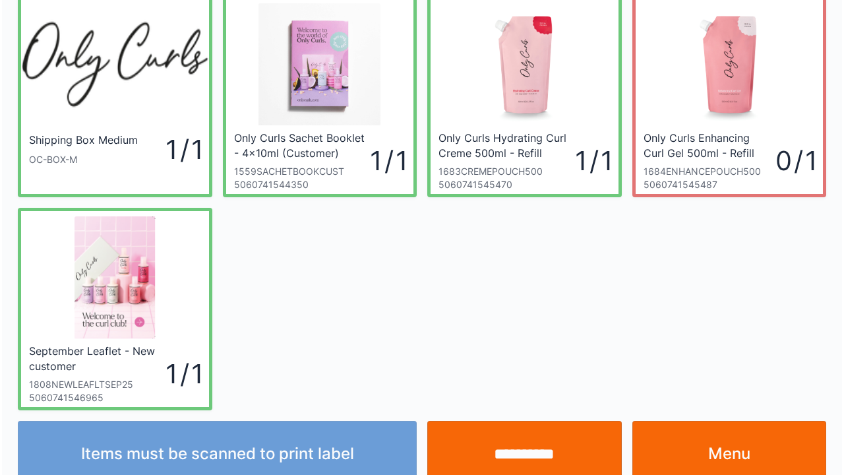
scroll to position [76, 0]
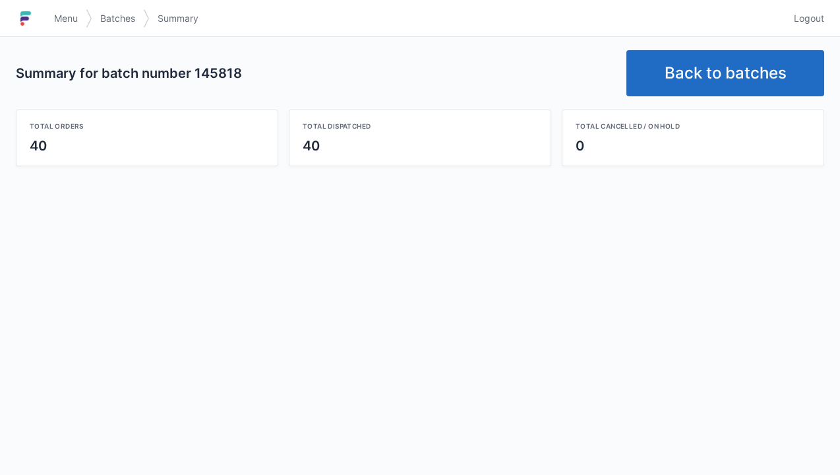
click at [722, 92] on link "Back to batches" at bounding box center [725, 73] width 198 height 46
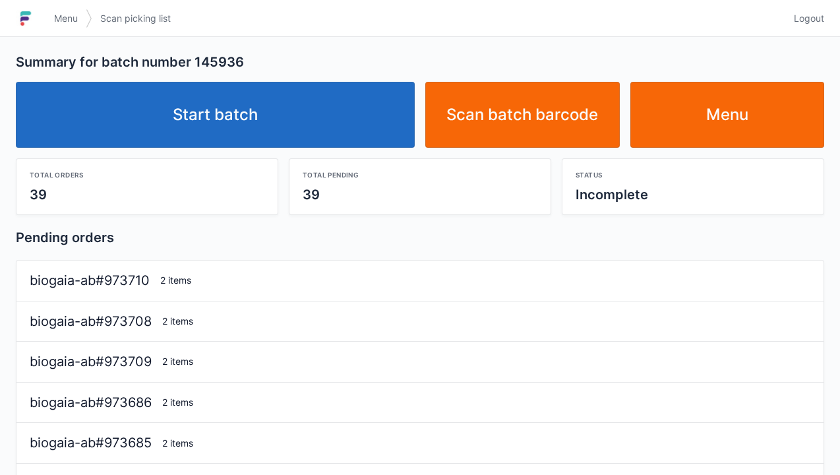
click at [341, 123] on link "Start batch" at bounding box center [215, 115] width 399 height 66
